Goal: Information Seeking & Learning: Learn about a topic

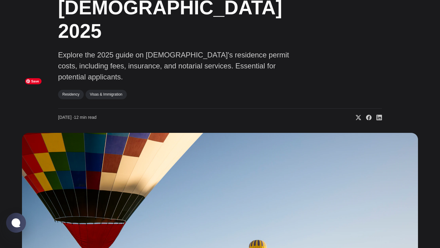
scroll to position [117, 0]
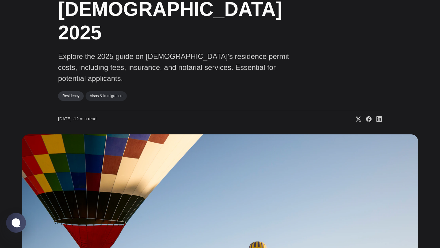
click at [76, 91] on link "Residency" at bounding box center [71, 95] width 26 height 9
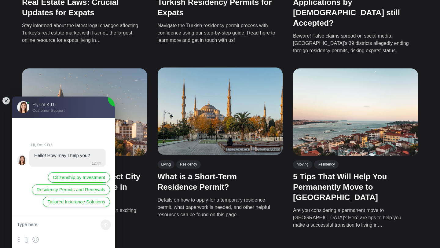
scroll to position [475, 0]
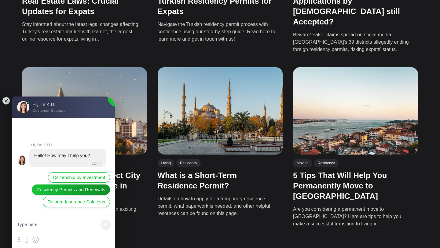
click at [46, 188] on span "Residency Permits and Renewals" at bounding box center [71, 190] width 69 height 7
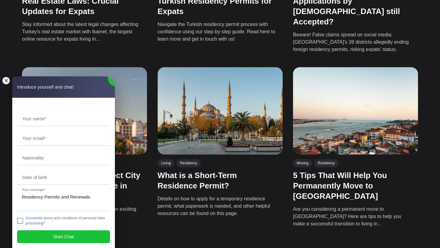
click at [7, 77] on jdiv at bounding box center [6, 80] width 9 height 9
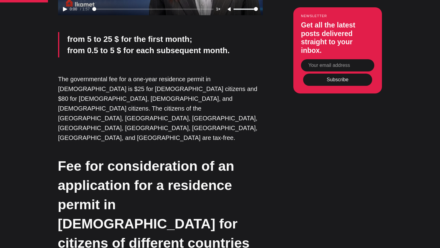
scroll to position [812, 0]
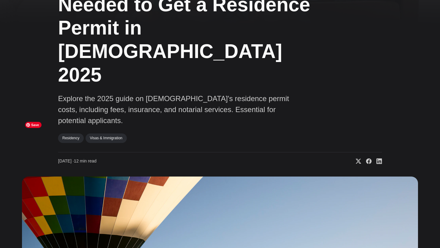
scroll to position [0, 0]
